Goal: Transaction & Acquisition: Obtain resource

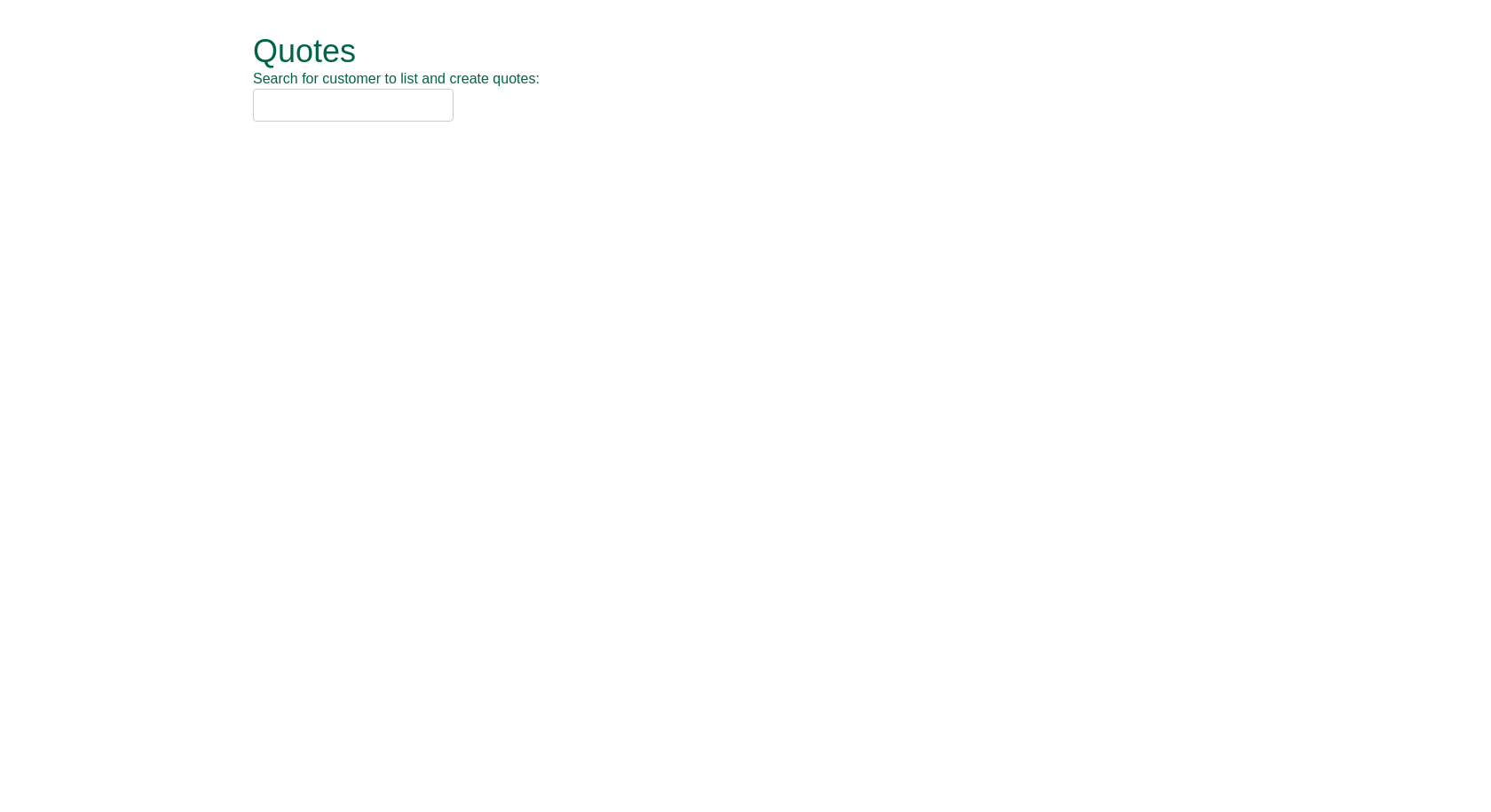
click at [358, 98] on input "text" at bounding box center [353, 105] width 201 height 32
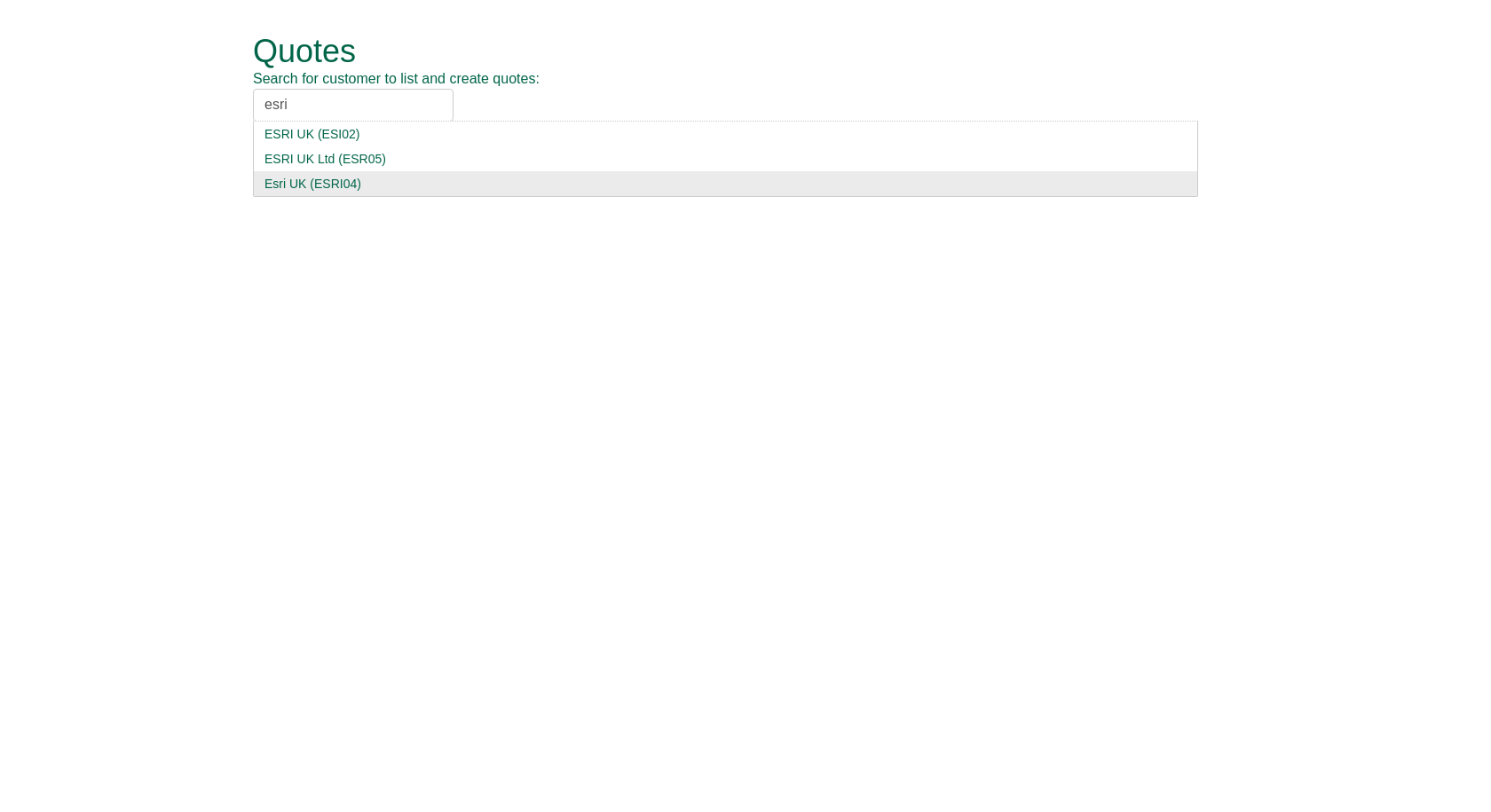
type input "esri"
click at [372, 184] on div "Esri UK (ESRI04)" at bounding box center [726, 184] width 923 height 18
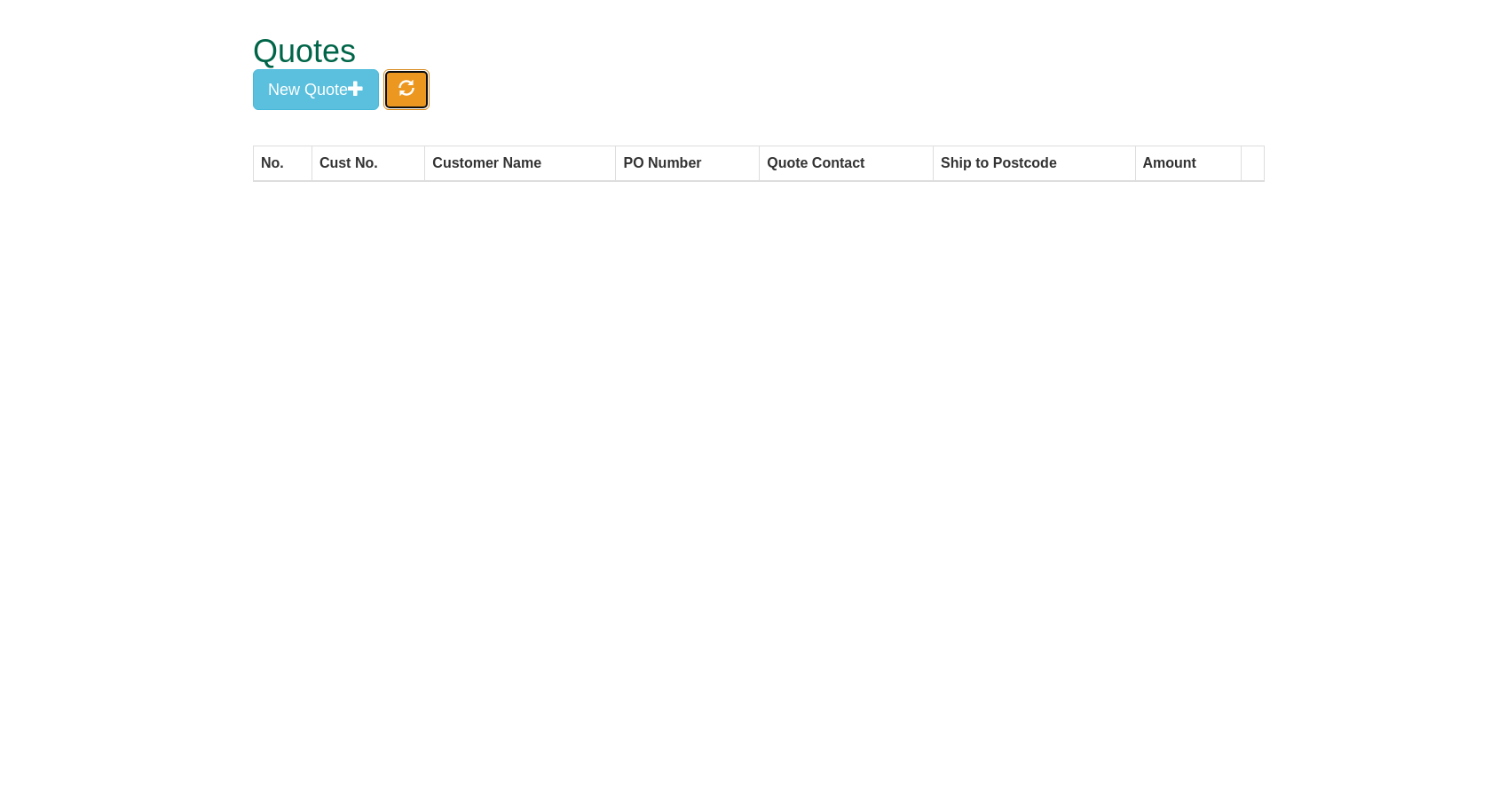
click at [419, 73] on button "button" at bounding box center [407, 89] width 46 height 41
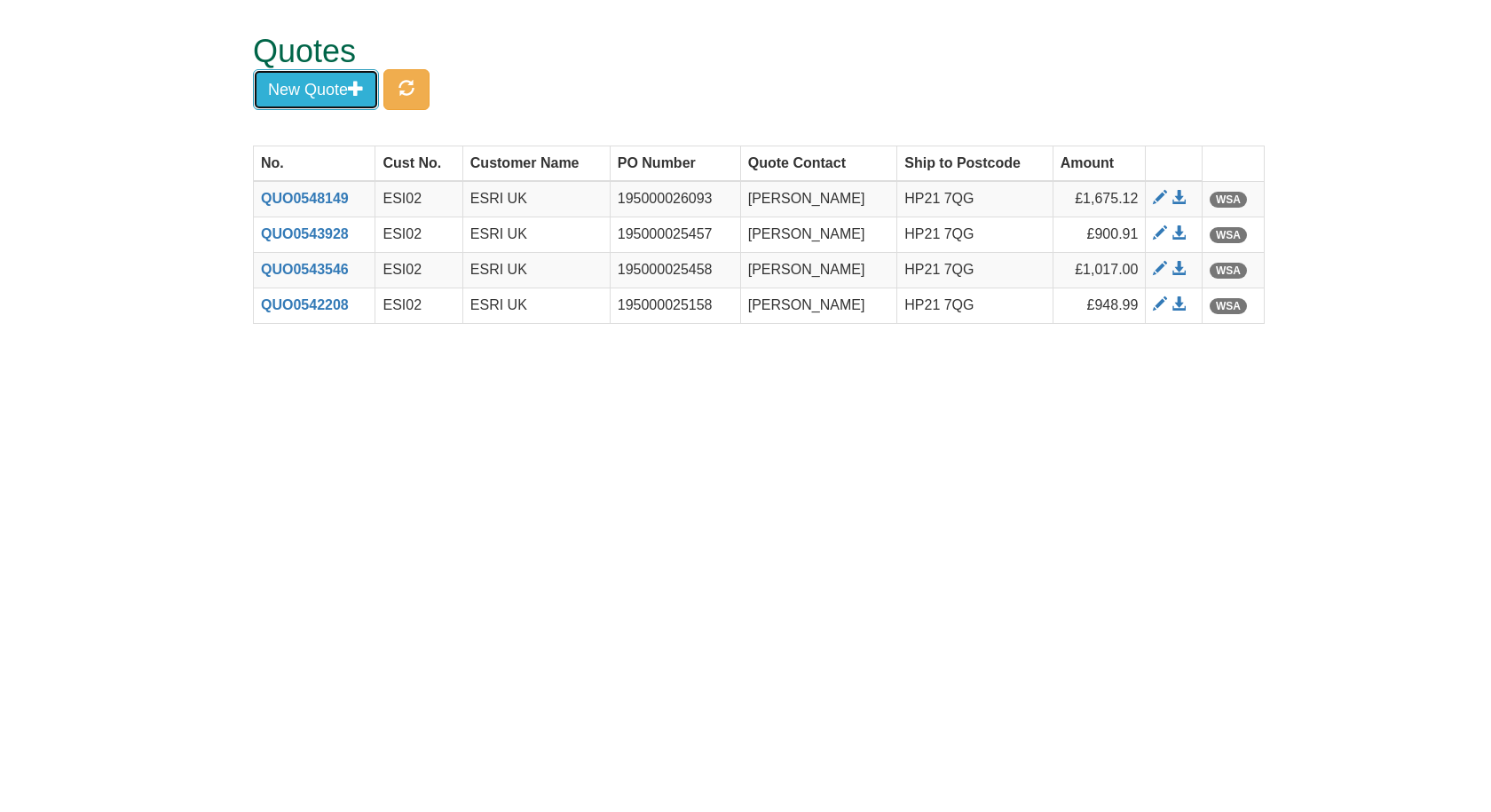
click at [322, 79] on button "New Quote" at bounding box center [316, 89] width 126 height 41
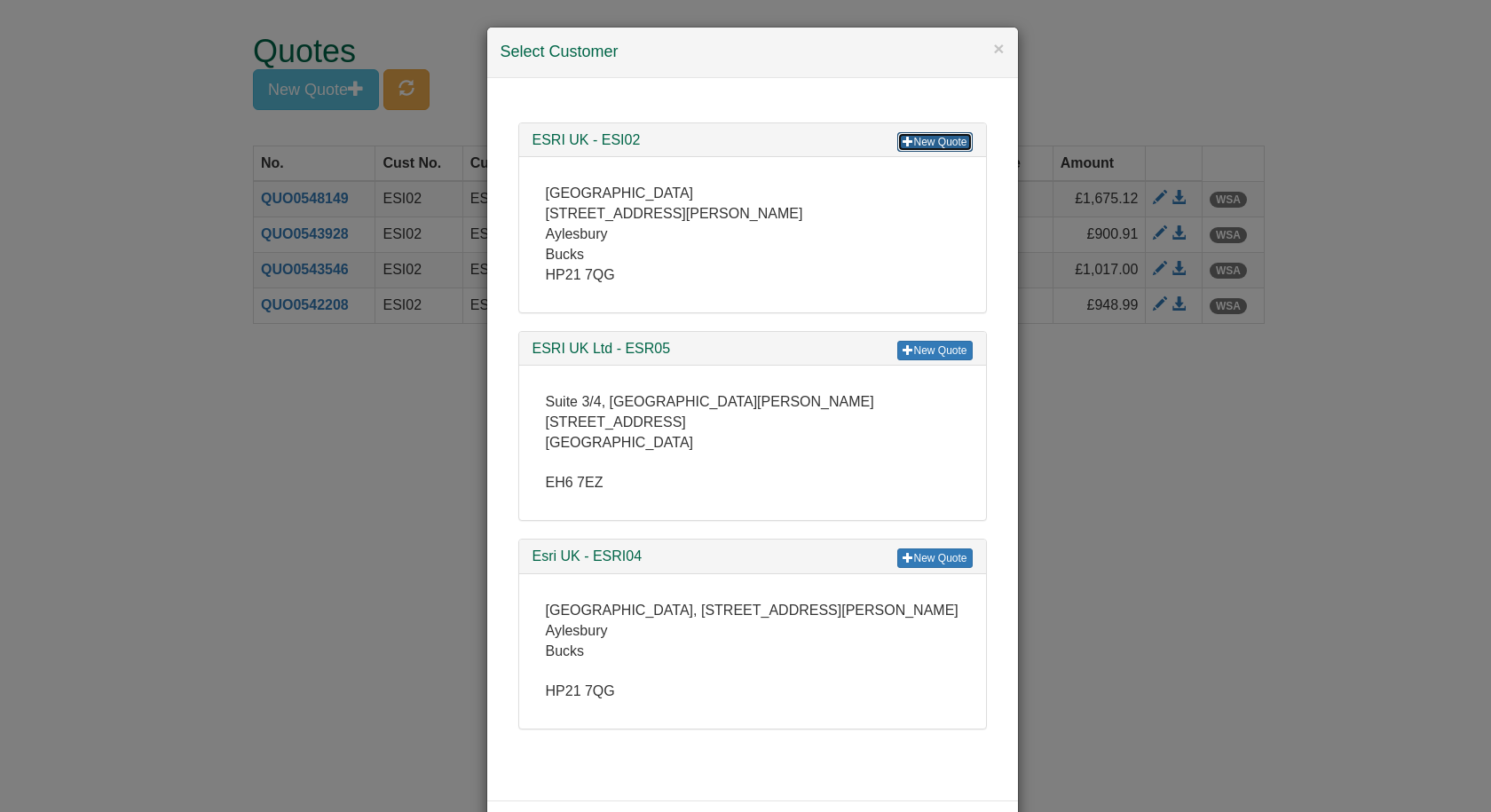
click at [927, 138] on link "New Quote" at bounding box center [935, 142] width 74 height 20
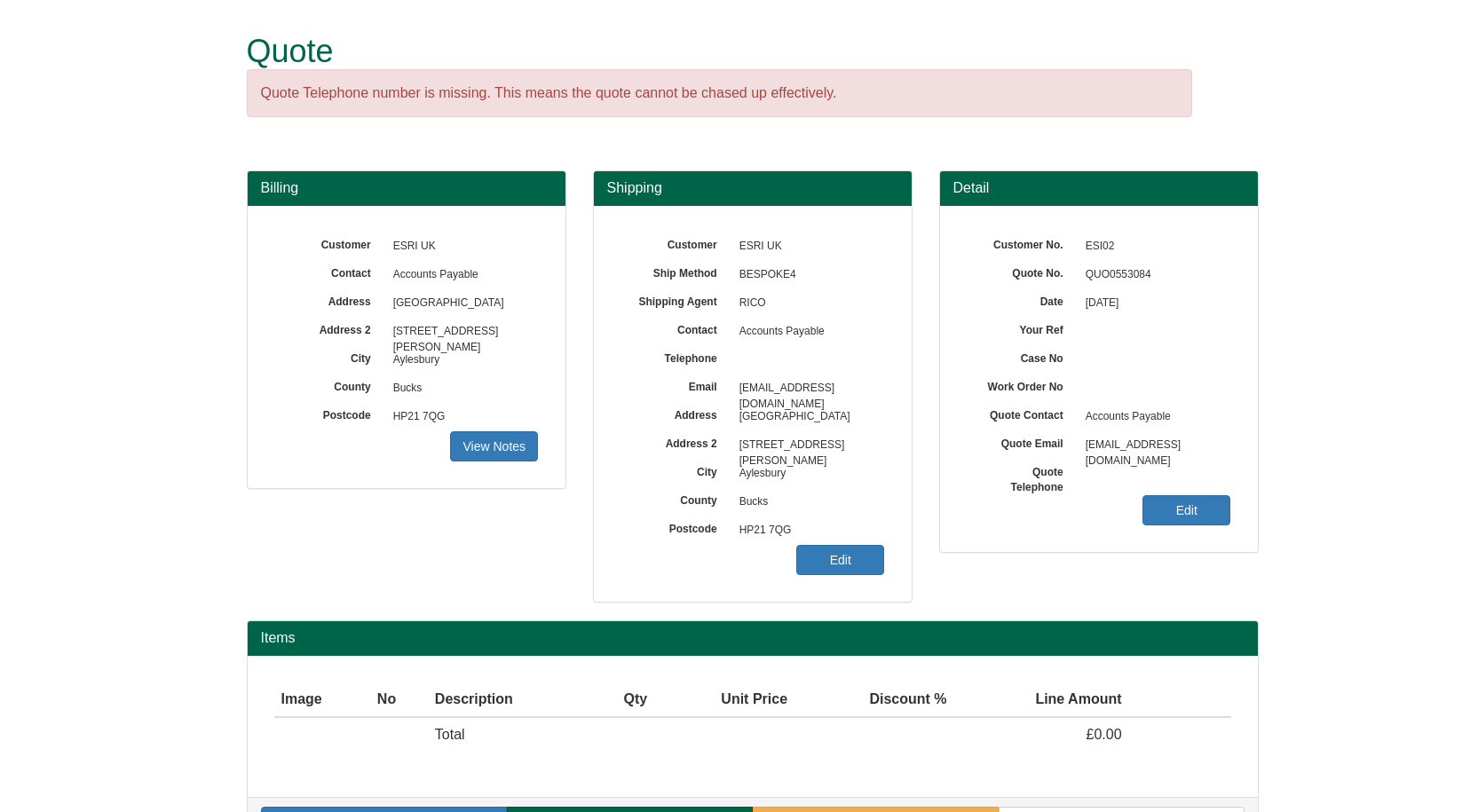
scroll to position [52, 0]
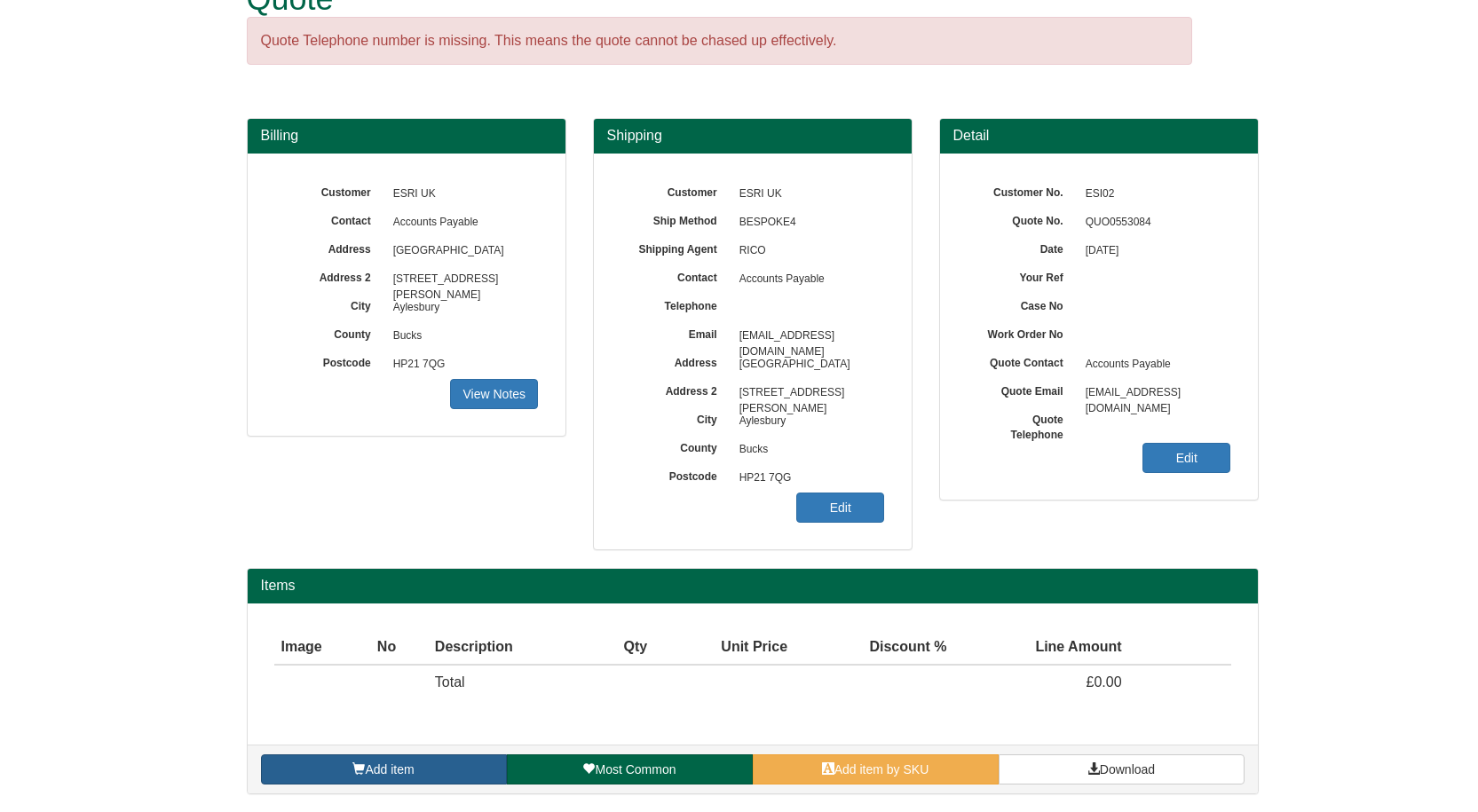
click at [393, 767] on span "Add item" at bounding box center [389, 769] width 49 height 14
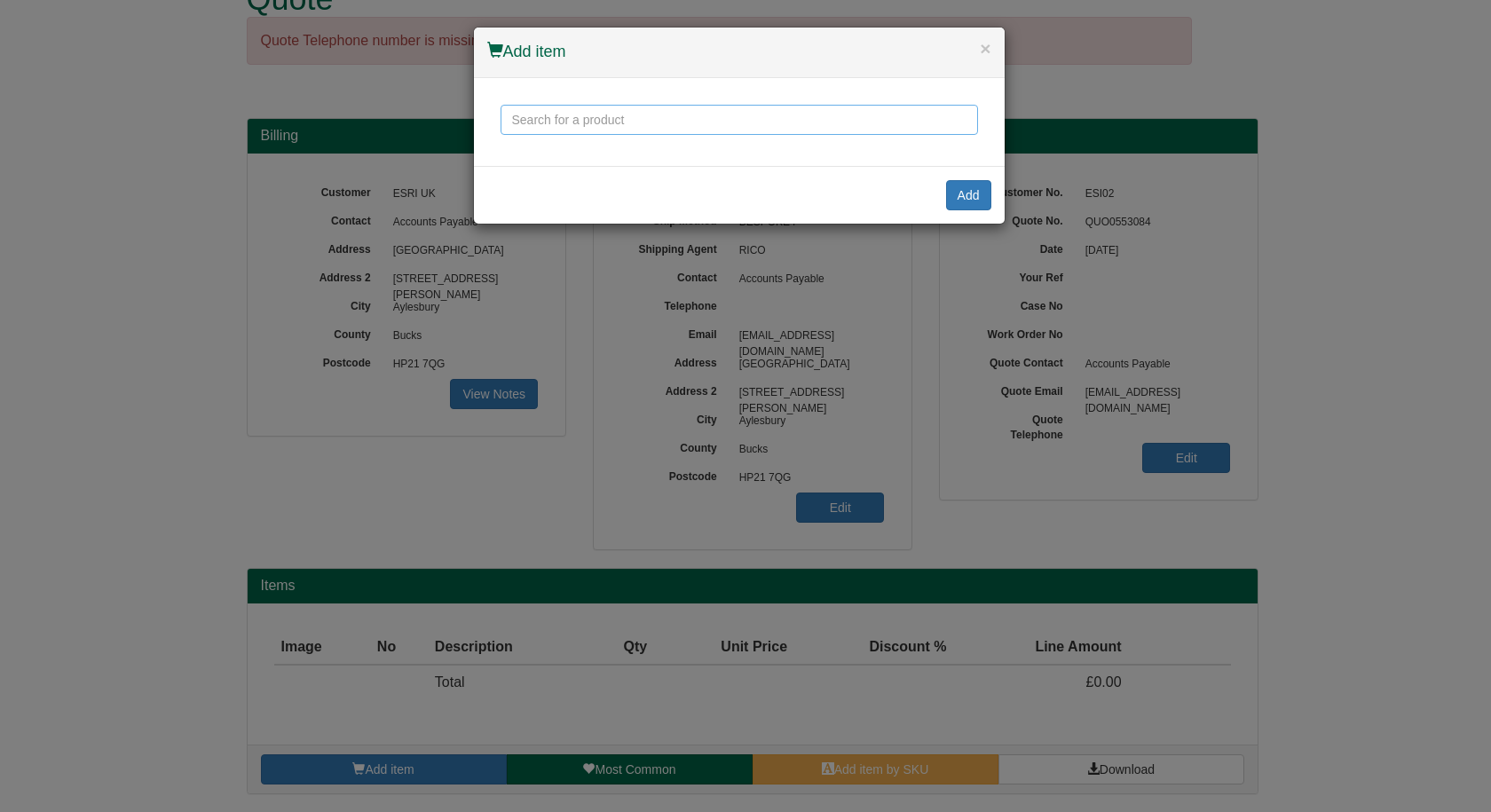
click at [569, 125] on input "text" at bounding box center [740, 120] width 478 height 30
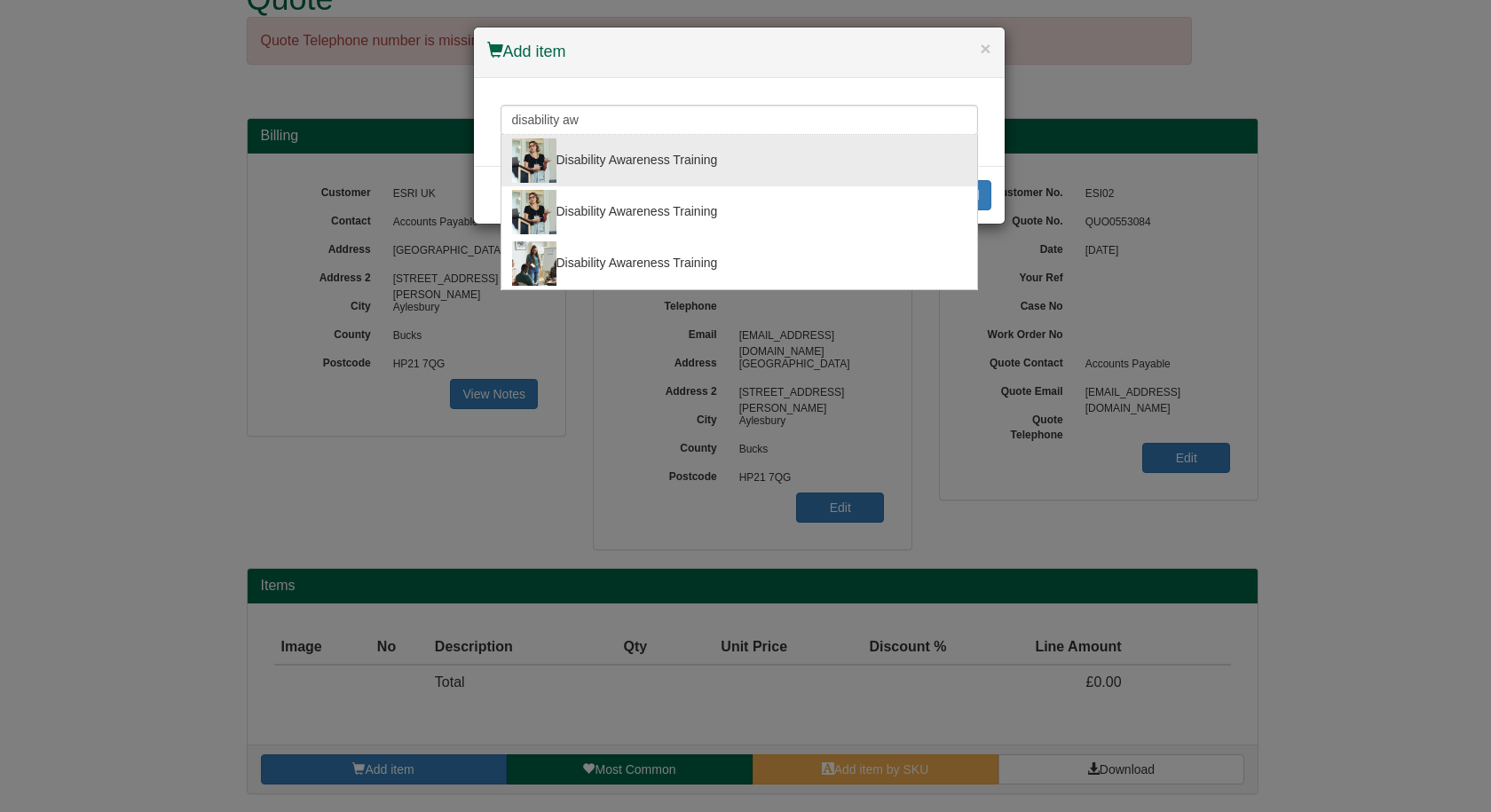
click at [605, 167] on div "Disability Awareness Training" at bounding box center [739, 160] width 454 height 45
type input "Disability Awareness Training"
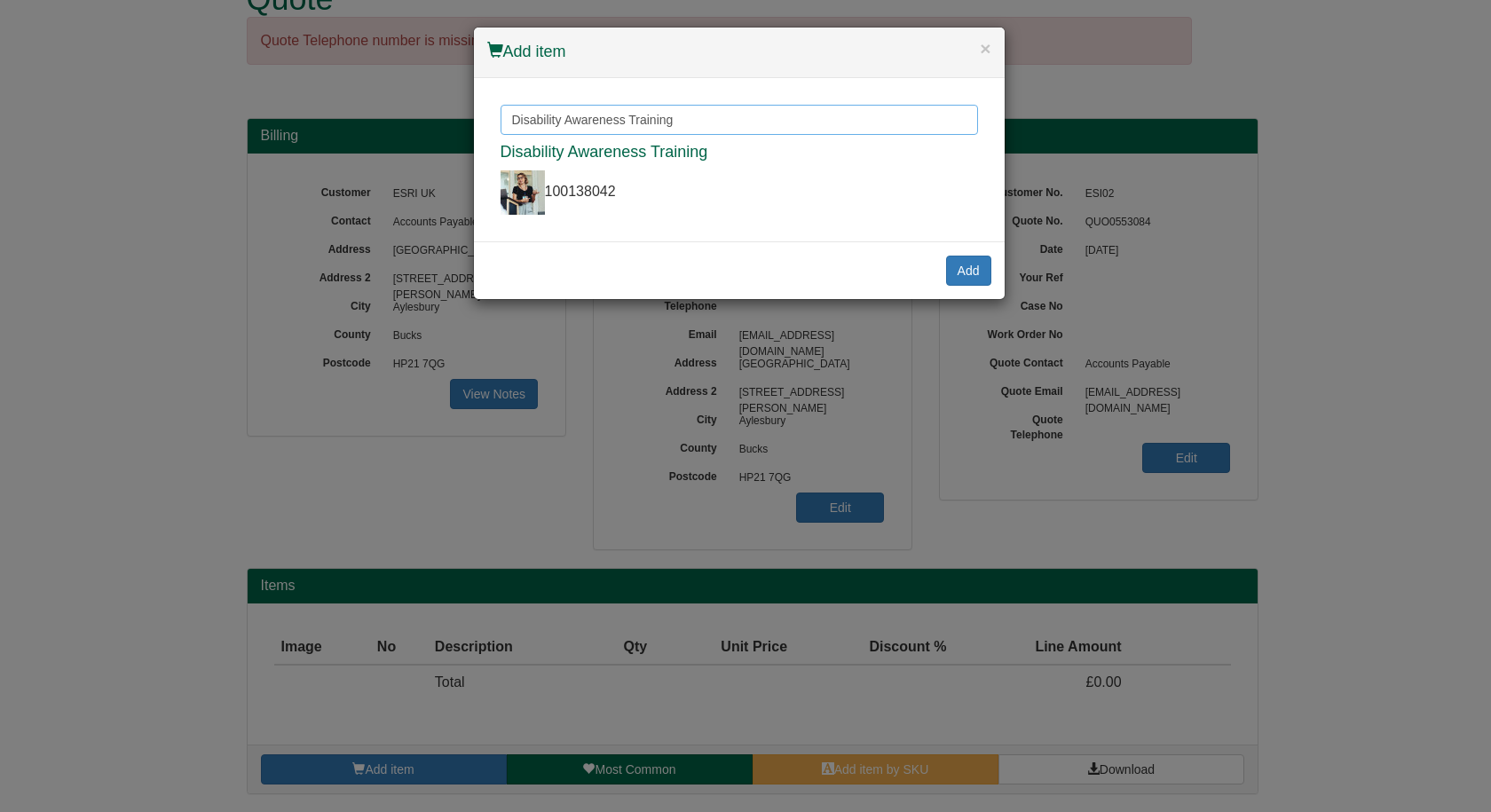
click at [721, 112] on input "Disability Awareness Training" at bounding box center [740, 120] width 478 height 30
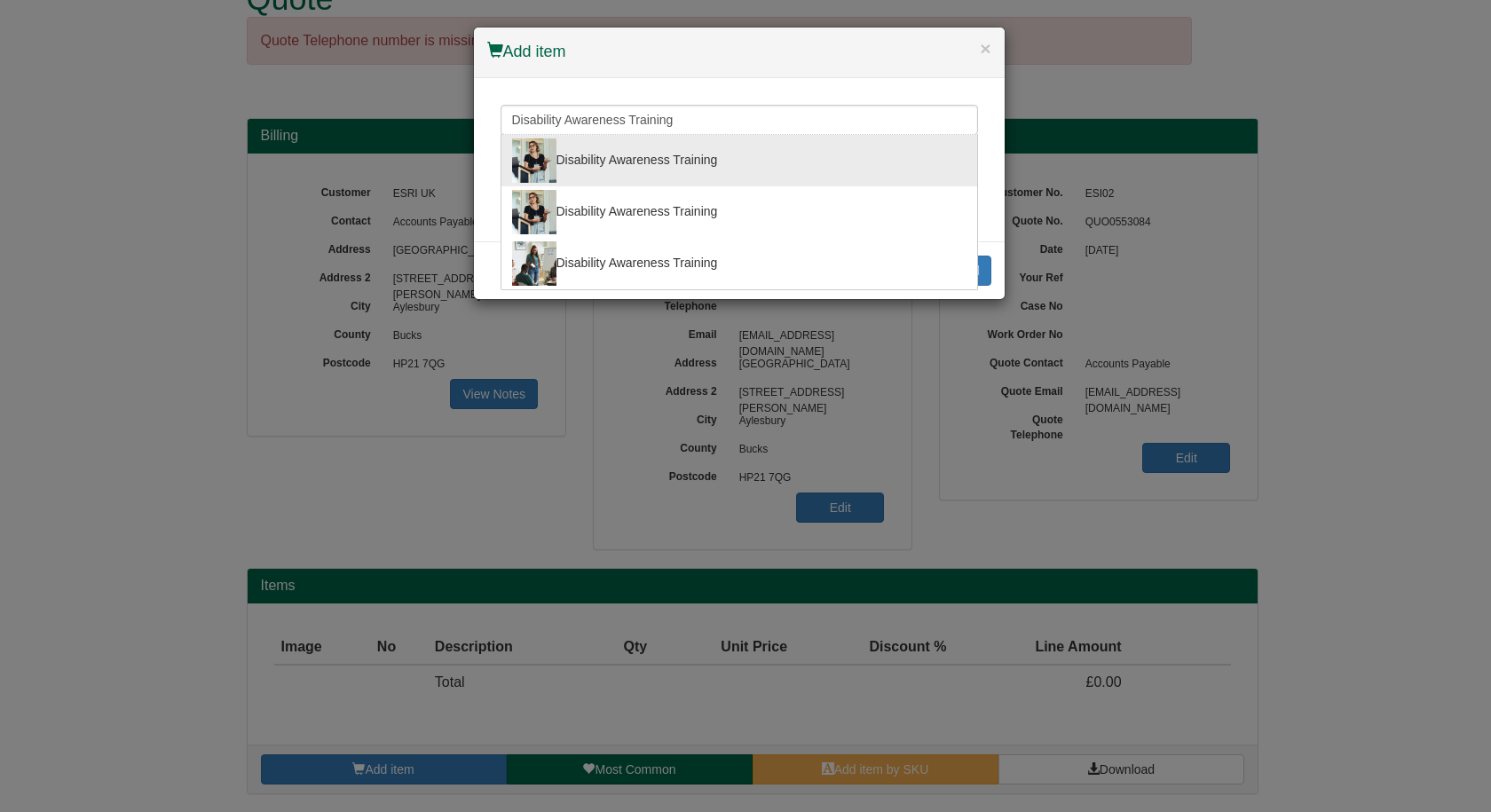
click at [637, 228] on div "Disability Awareness Training" at bounding box center [739, 212] width 454 height 45
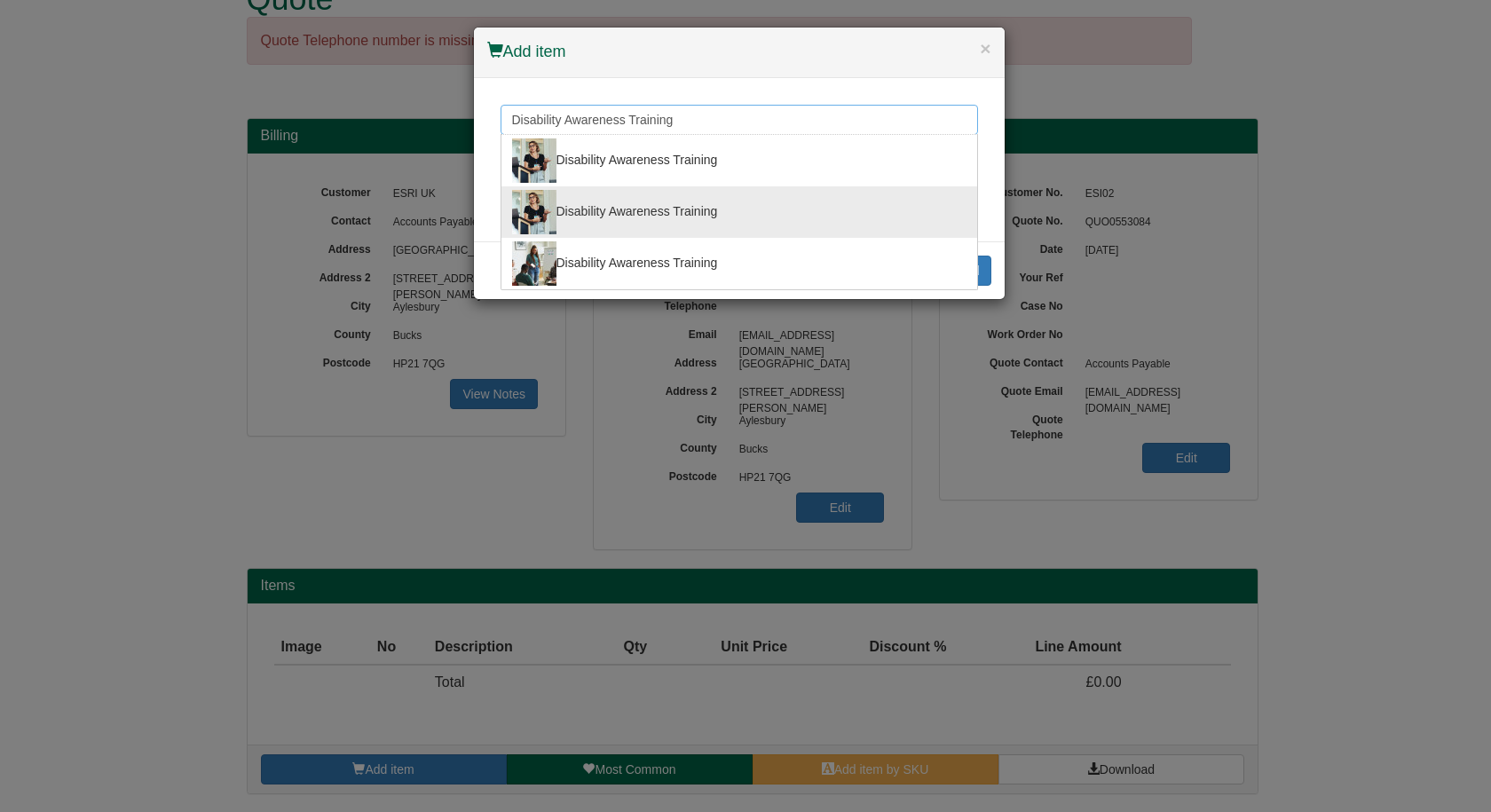
click at [694, 120] on input "Disability Awareness Training" at bounding box center [740, 120] width 478 height 30
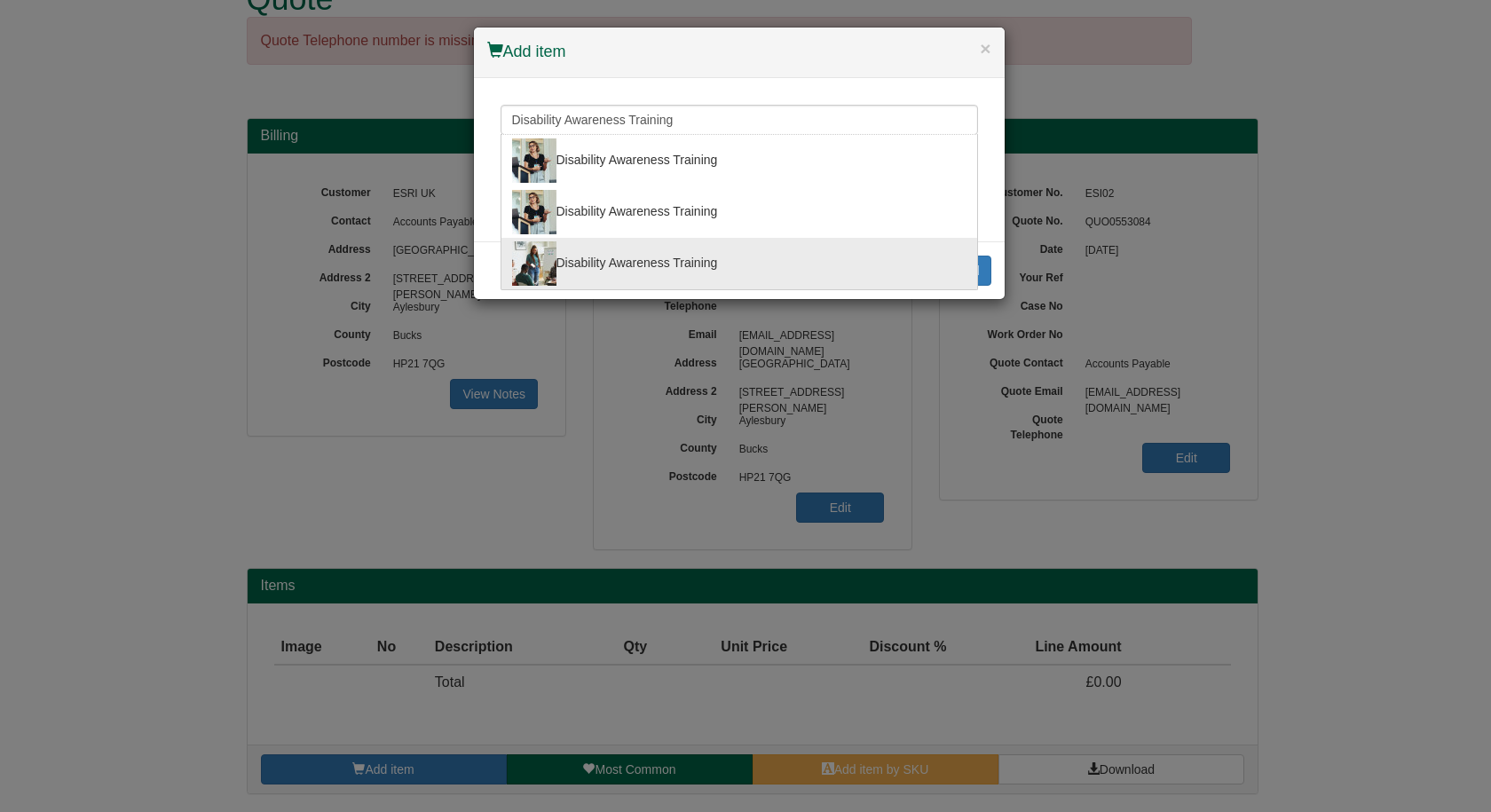
click at [640, 269] on div "Disability Awareness Training" at bounding box center [739, 264] width 454 height 45
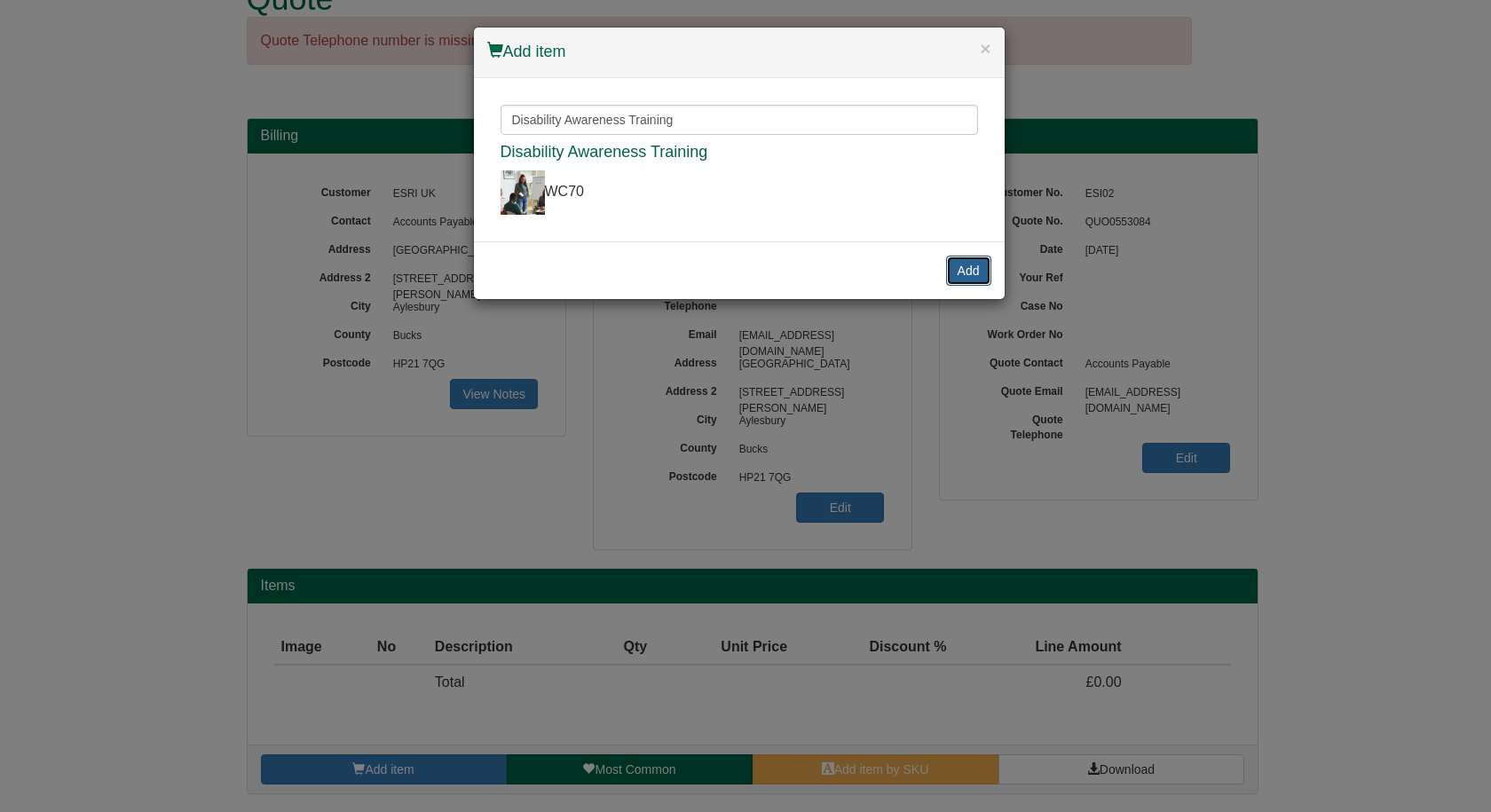
click at [965, 272] on button "Add" at bounding box center [969, 271] width 46 height 30
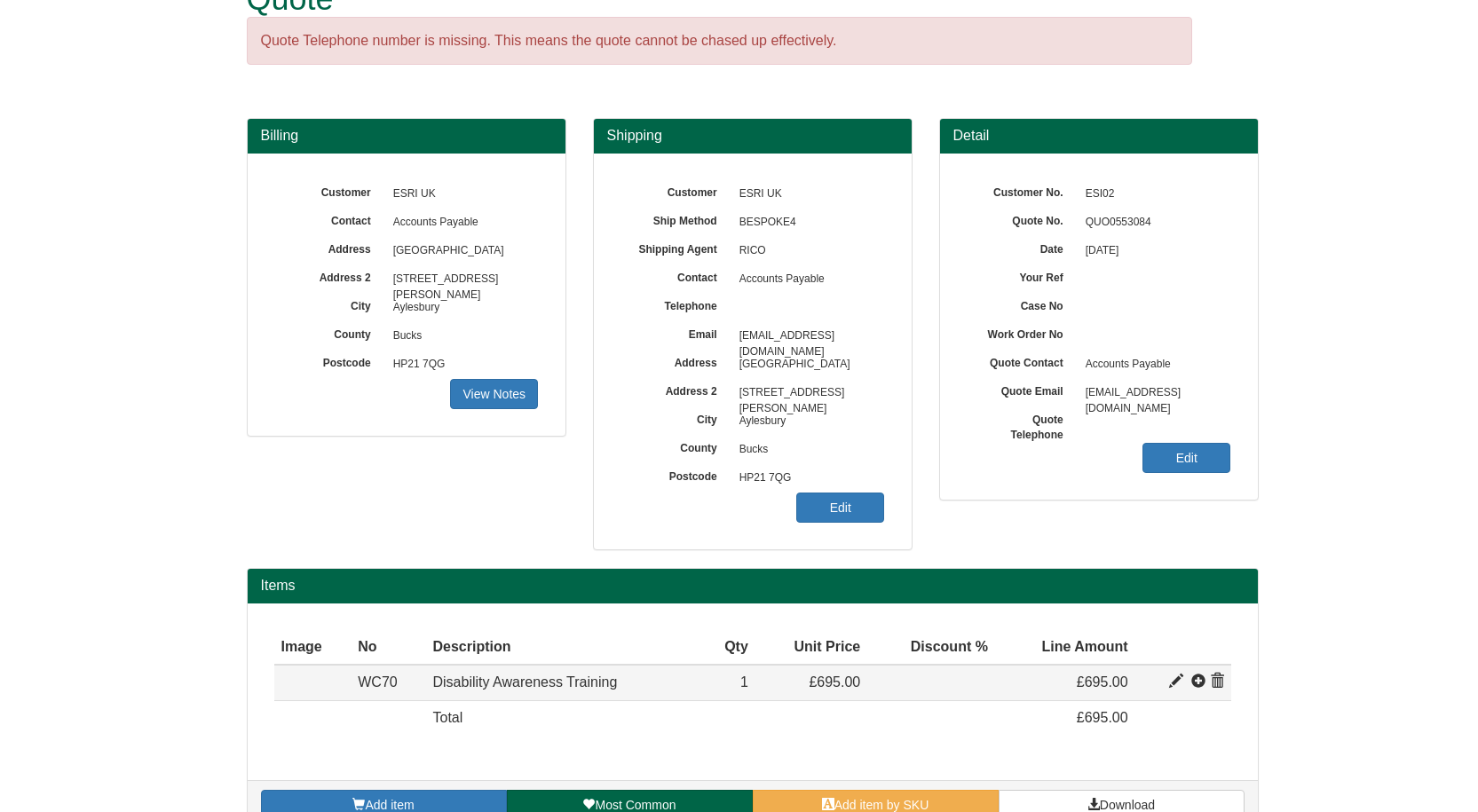
click at [1170, 685] on span at bounding box center [1176, 682] width 14 height 14
type input "Disability Awareness Training"
type input "250.00"
type input "695.00"
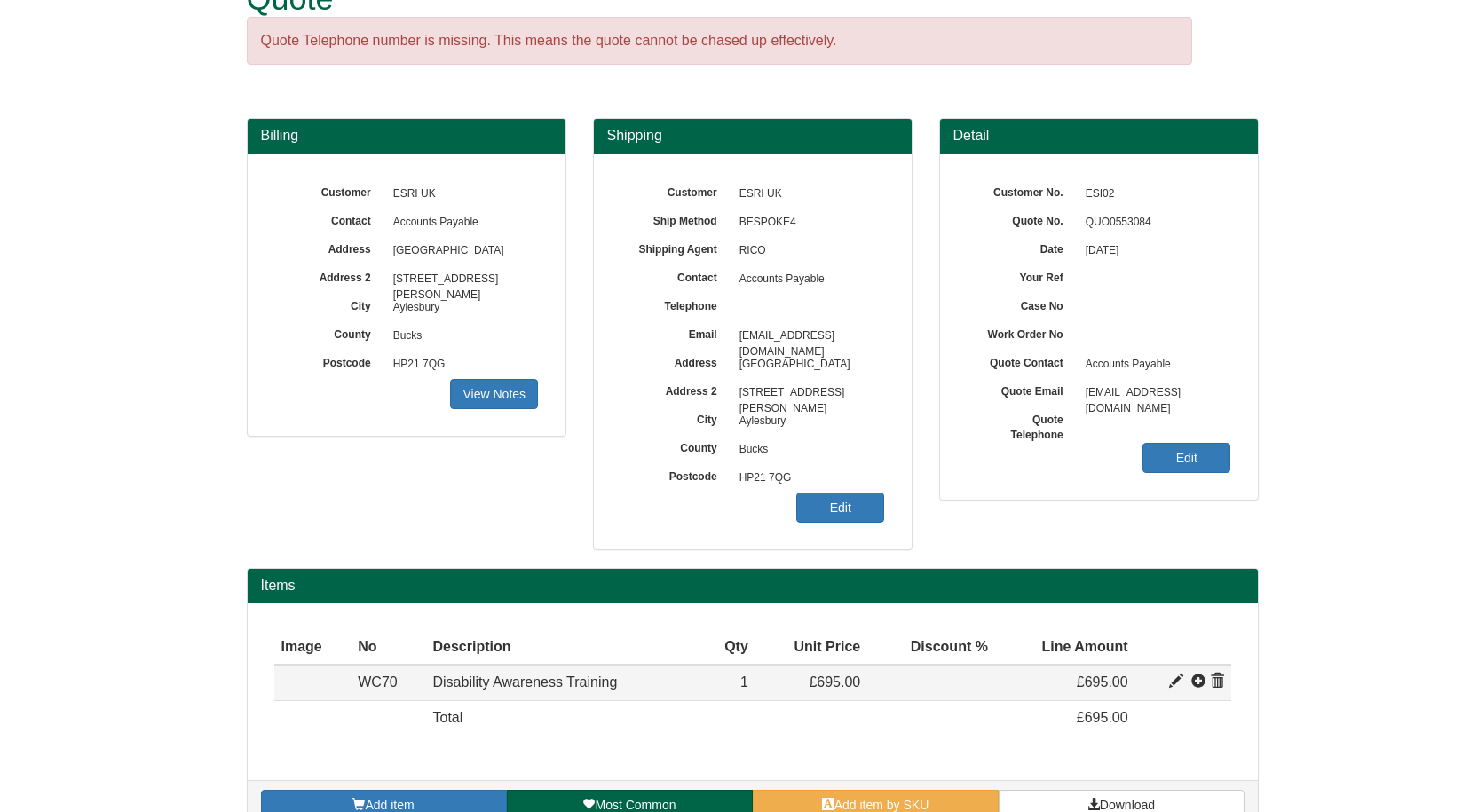
type input "1"
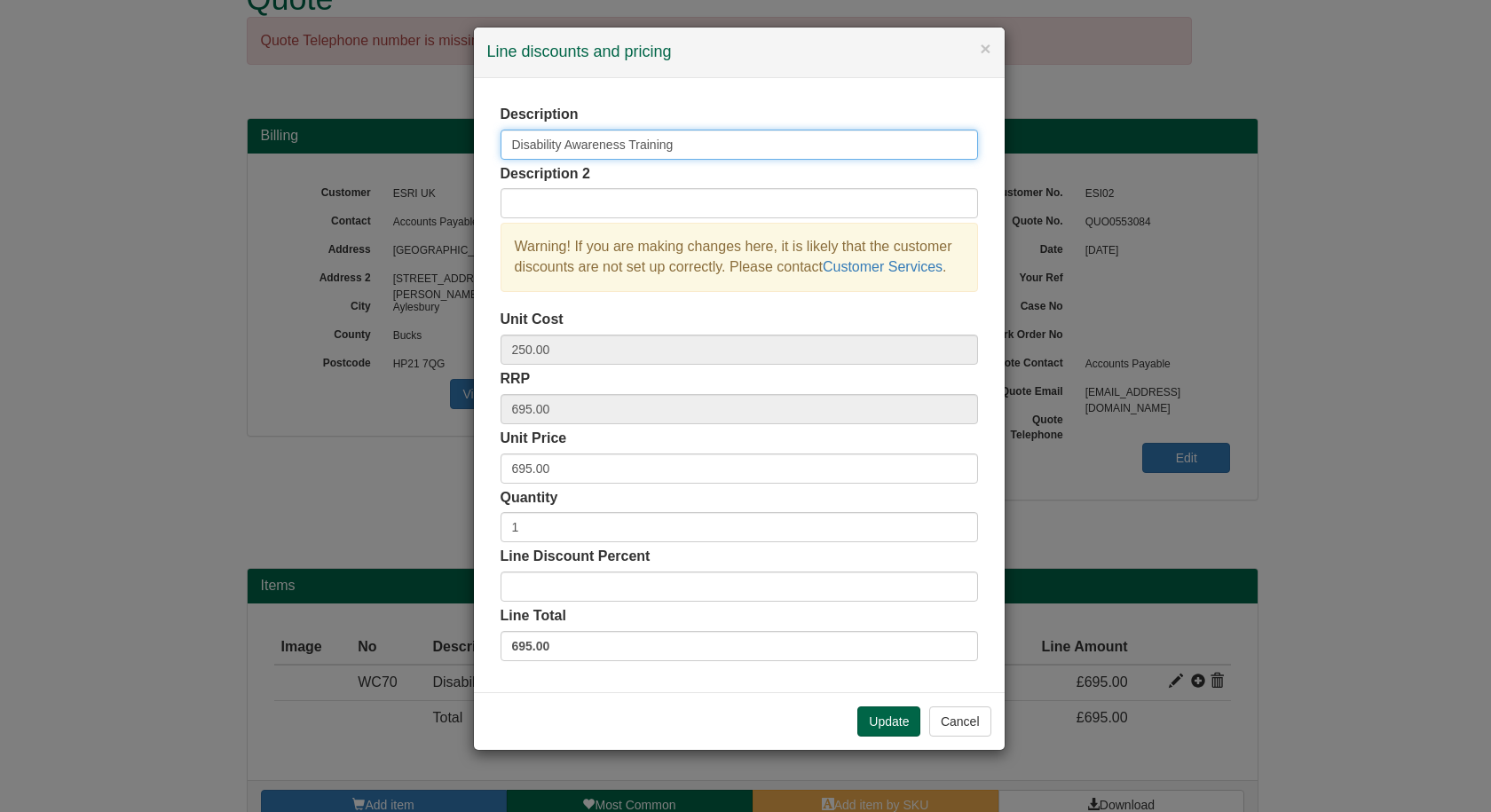
drag, startPoint x: 560, startPoint y: 146, endPoint x: 474, endPoint y: 138, distance: 86.4
click at [474, 138] on div "Description Disability Awareness Training Description 2 Warning! If you are mak…" at bounding box center [740, 385] width 531 height 614
type input "Menopause Awareness Training"
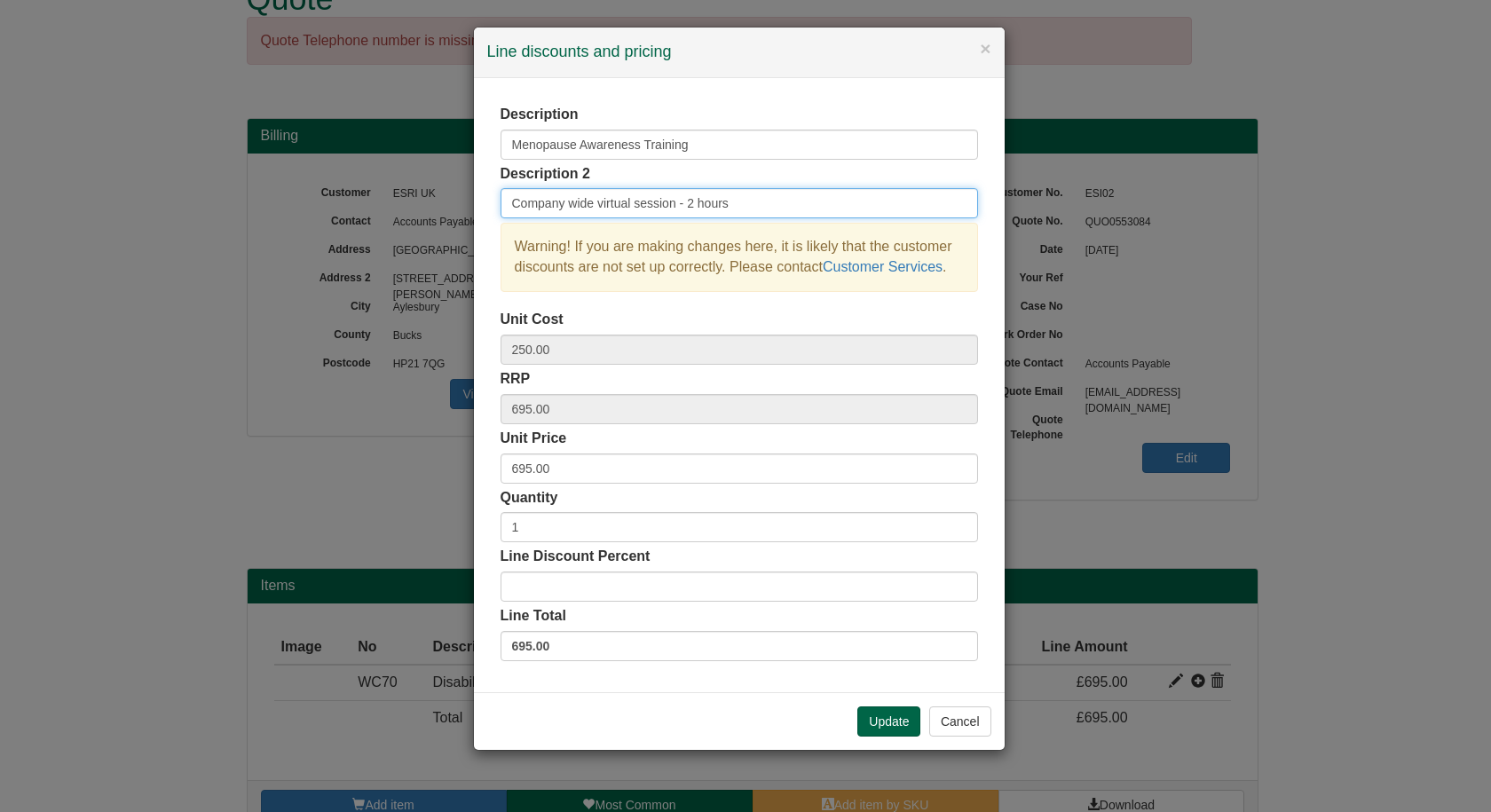
click at [686, 201] on input "Company wide virtual session - 2 hours" at bounding box center [740, 204] width 478 height 30
type input "Company wide virtual session - approx. 2 hours"
click at [517, 646] on label "695.00" at bounding box center [740, 646] width 478 height 30
click at [519, 643] on label "695.00" at bounding box center [740, 646] width 478 height 30
drag, startPoint x: 555, startPoint y: 465, endPoint x: 496, endPoint y: 464, distance: 59.0
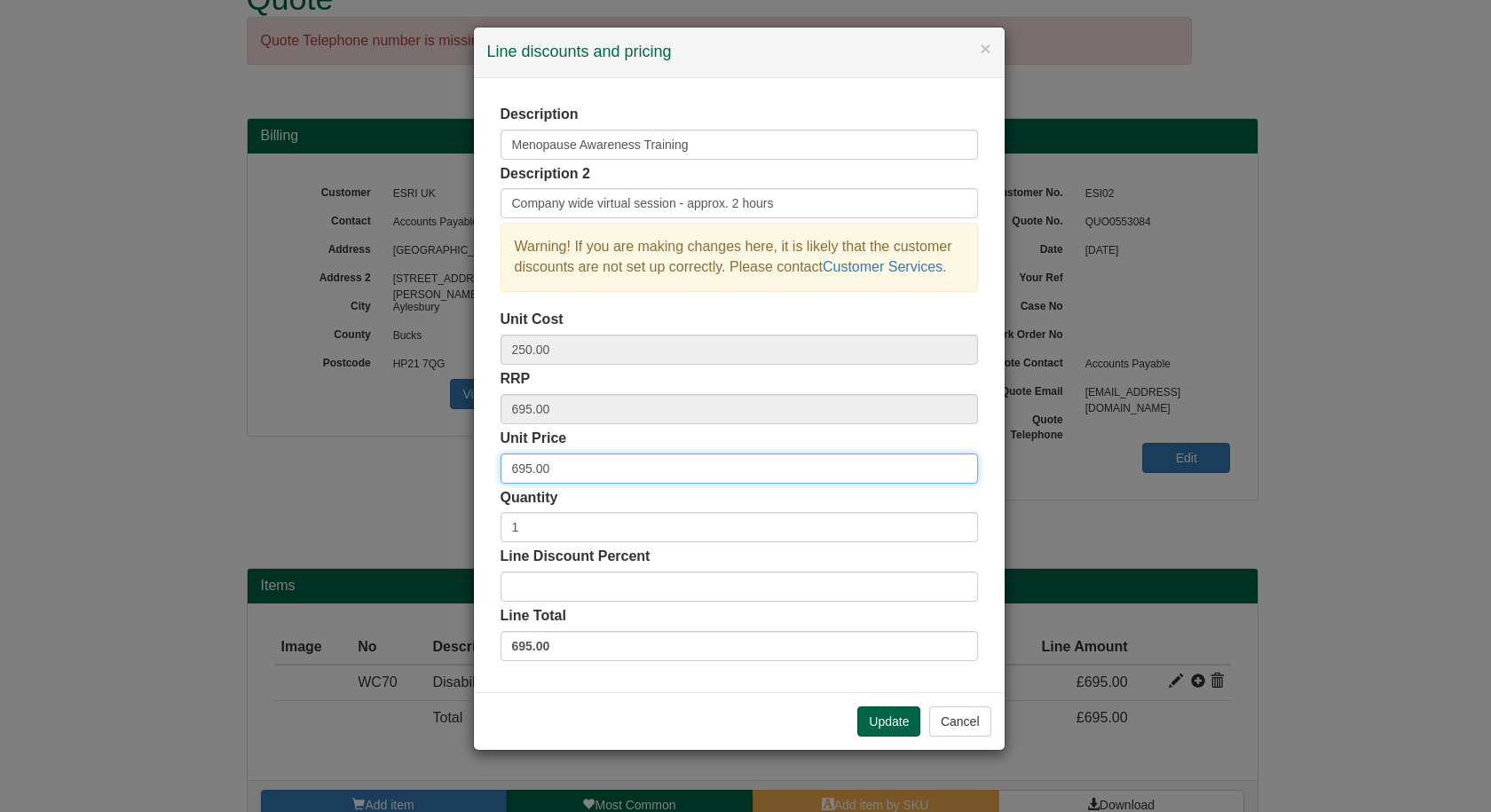
click at [496, 464] on div "Description Menopause Awareness Training Description 2 Company wide virtual ses…" at bounding box center [740, 385] width 531 height 614
type input "995"
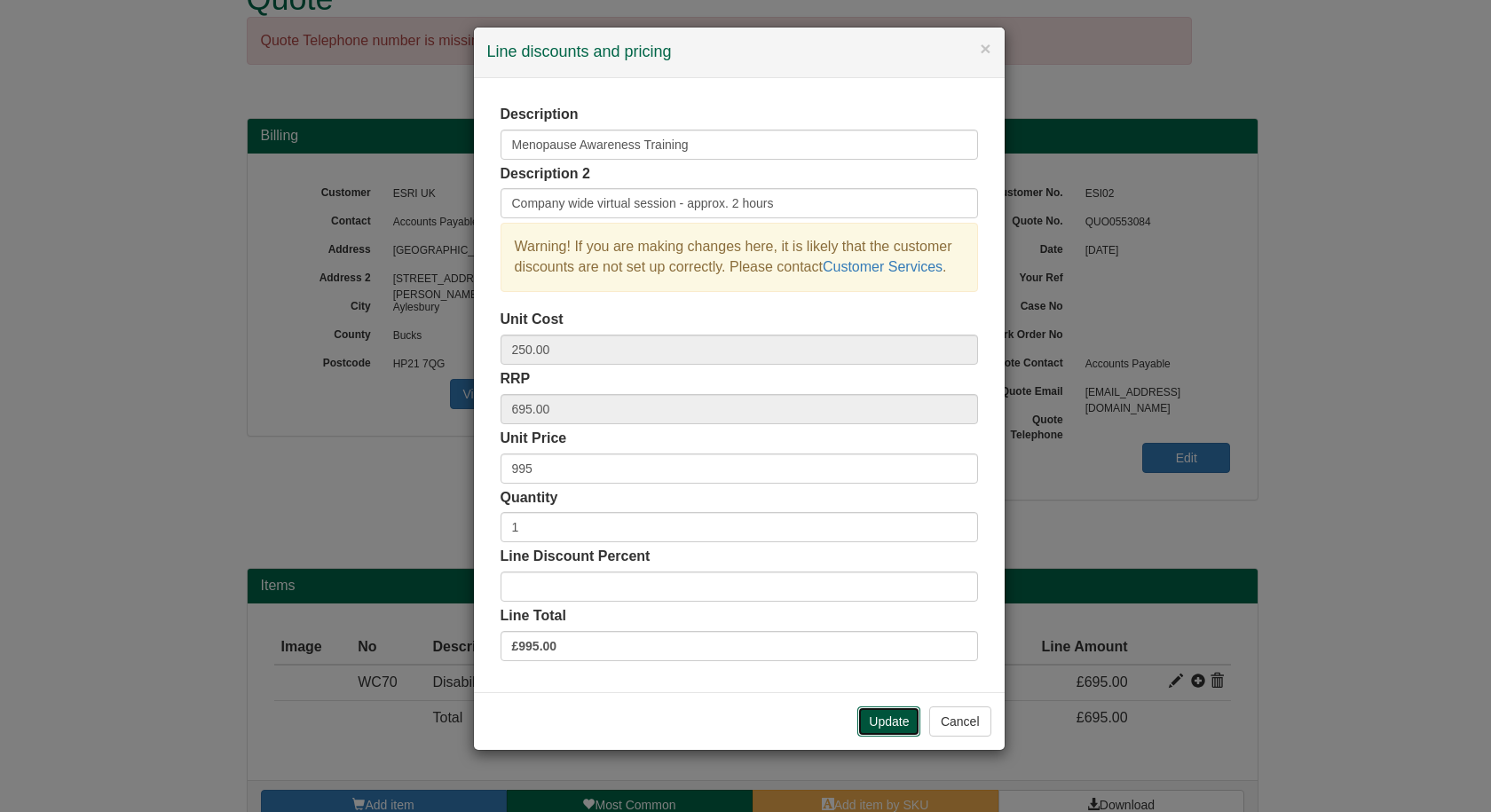
click at [899, 718] on button "Update" at bounding box center [889, 722] width 63 height 30
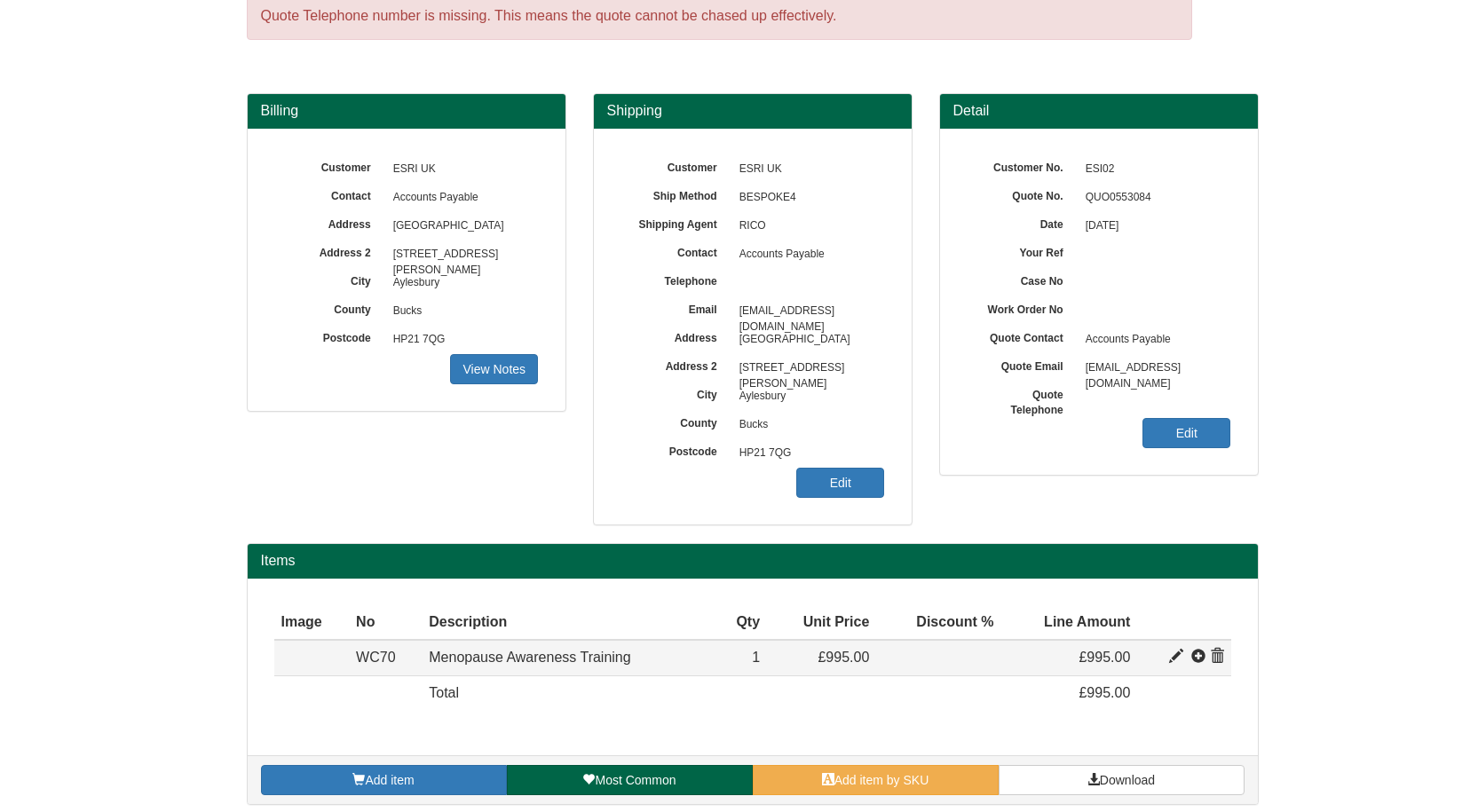
scroll to position [88, 0]
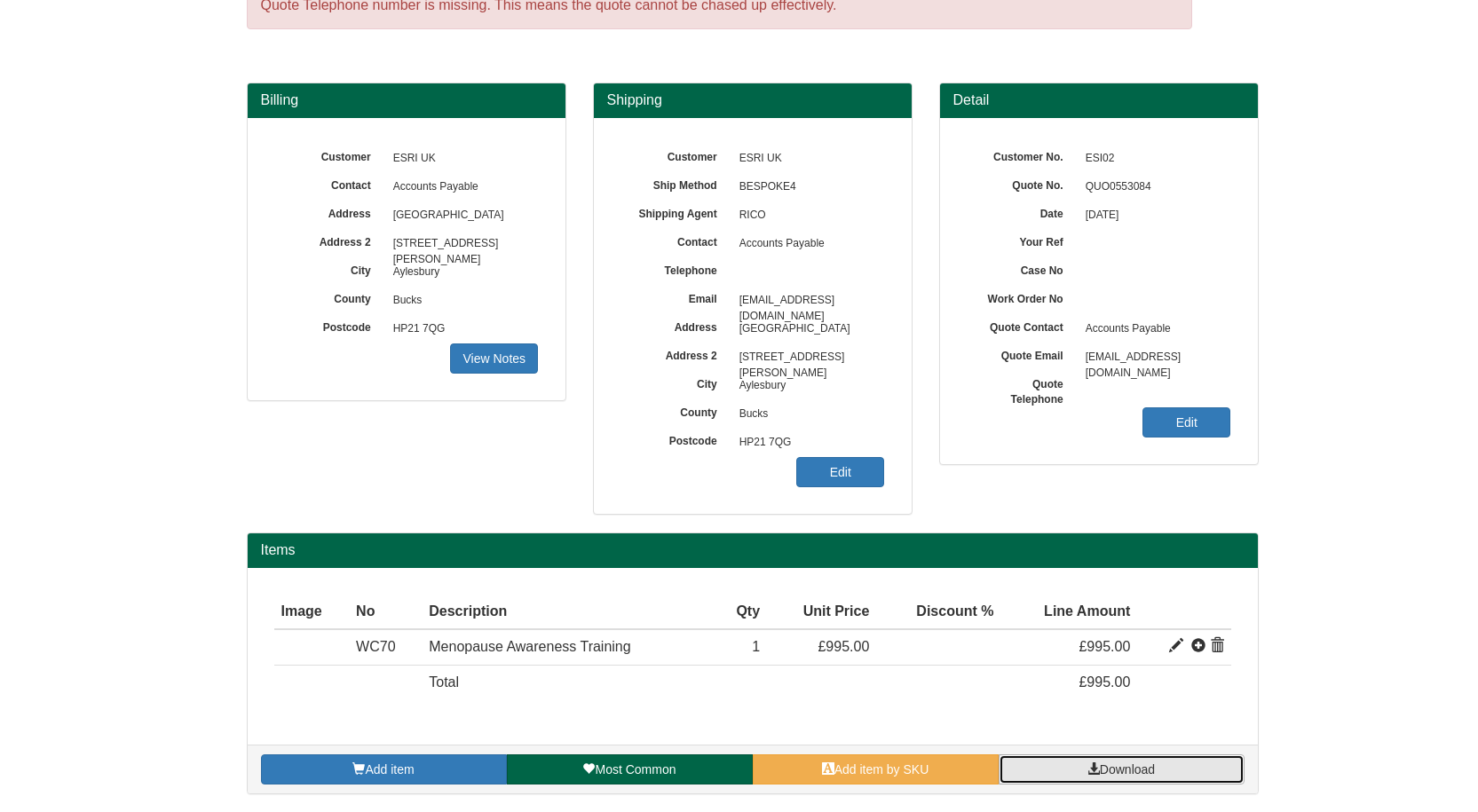
click at [1136, 765] on span "Download" at bounding box center [1128, 769] width 55 height 14
